Goal: Transaction & Acquisition: Purchase product/service

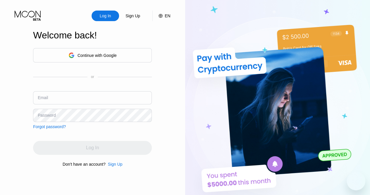
type input "[EMAIL_ADDRESS][DOMAIN_NAME]"
click at [77, 144] on div "Log In" at bounding box center [92, 147] width 119 height 14
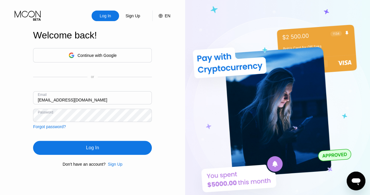
click at [77, 151] on div "Log In" at bounding box center [92, 147] width 119 height 14
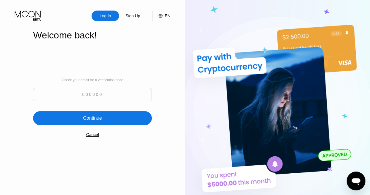
click at [132, 92] on input at bounding box center [92, 94] width 119 height 13
paste input "925101"
type input "925101"
click at [101, 117] on div "Continue" at bounding box center [92, 118] width 19 height 6
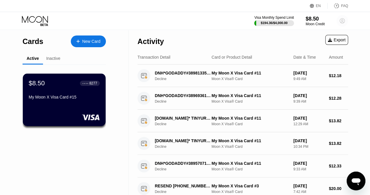
click at [342, 23] on circle at bounding box center [343, 21] width 12 height 12
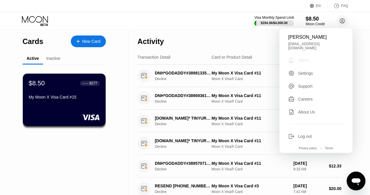
click at [304, 58] on div "Home" at bounding box center [303, 60] width 11 height 5
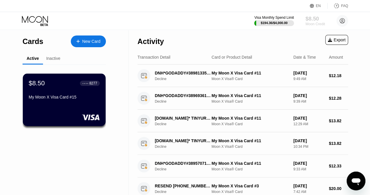
click at [315, 20] on div "$8.50" at bounding box center [315, 19] width 20 height 6
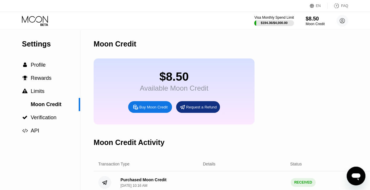
click at [154, 110] on div "Buy Moon Credit" at bounding box center [153, 107] width 28 height 5
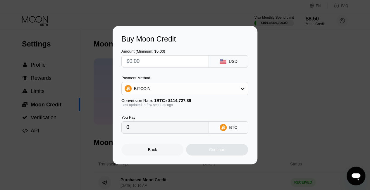
click at [174, 58] on input "text" at bounding box center [165, 62] width 78 height 12
type input "$8"
type input "0.00006974"
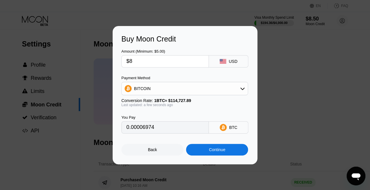
type input "$85"
type input "0.00074089"
type input "$85"
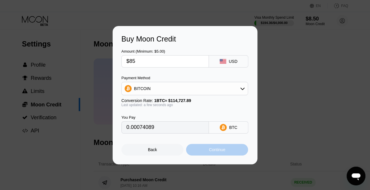
click at [217, 150] on div "Continue" at bounding box center [217, 149] width 16 height 5
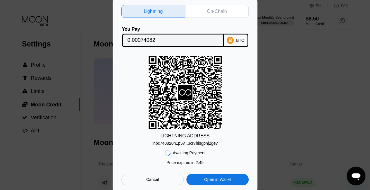
click at [119, 186] on div "Lightning On-Chain You Pay 0.00074082 BTC LIGHTNING ADDRESS lnbc740820n1p5v...3…" at bounding box center [185, 95] width 145 height 198
click at [222, 16] on div "On-Chain" at bounding box center [217, 11] width 64 height 13
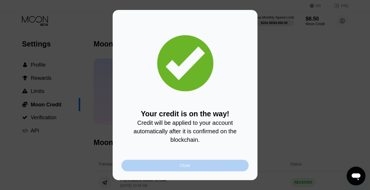
click at [186, 167] on div "Close" at bounding box center [185, 165] width 11 height 5
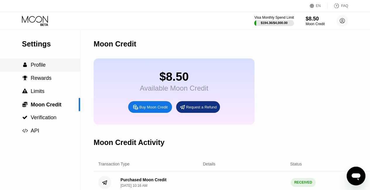
click at [46, 68] on div " Profile" at bounding box center [40, 65] width 80 height 6
